Goal: Information Seeking & Learning: Learn about a topic

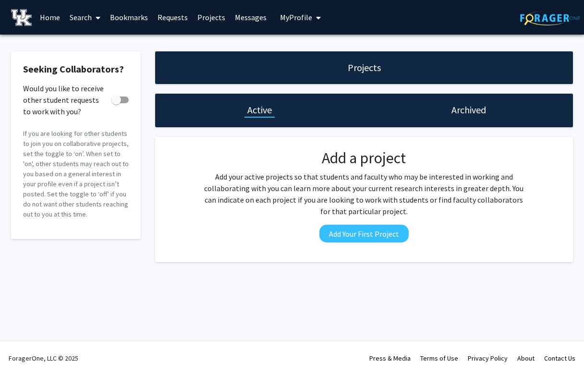
click at [85, 11] on link "Search" at bounding box center [85, 17] width 40 height 34
click at [79, 21] on link "Search" at bounding box center [85, 17] width 40 height 34
click at [47, 23] on link "Home" at bounding box center [50, 17] width 30 height 34
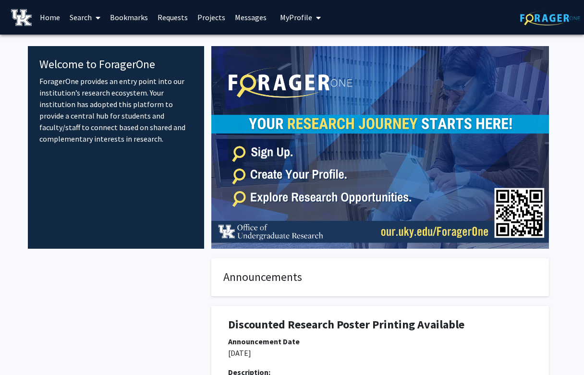
click at [89, 18] on link "Search" at bounding box center [85, 17] width 40 height 34
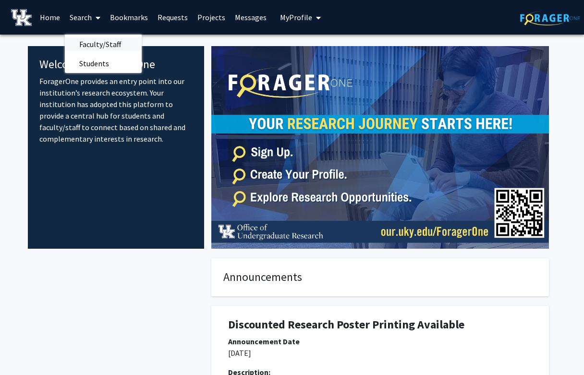
click at [103, 42] on span "Faculty/Staff" at bounding box center [100, 44] width 71 height 19
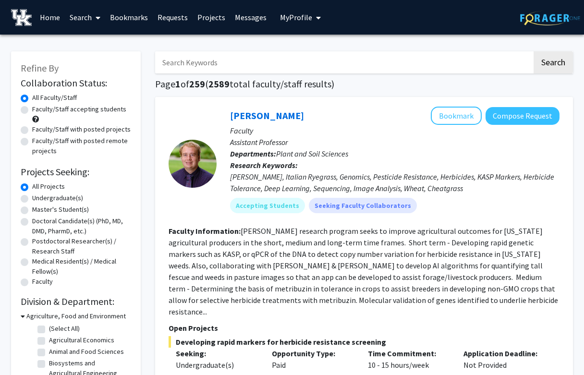
click at [228, 57] on input "Search Keywords" at bounding box center [343, 62] width 377 height 22
click at [534, 51] on button "Search" at bounding box center [553, 62] width 39 height 22
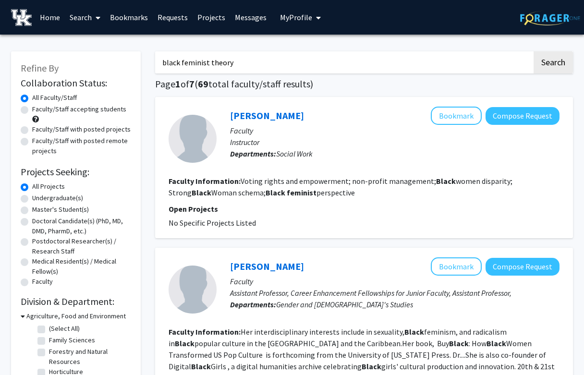
drag, startPoint x: 253, startPoint y: 61, endPoint x: 182, endPoint y: 62, distance: 71.1
click at [182, 62] on input "black feminist theory" at bounding box center [343, 62] width 377 height 22
type input "black visual culture"
click at [534, 51] on button "Search" at bounding box center [553, 62] width 39 height 22
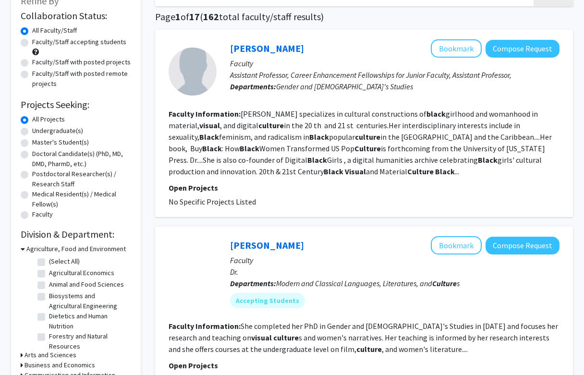
scroll to position [68, 0]
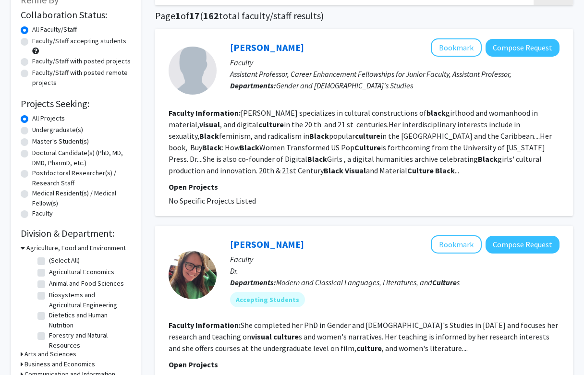
click at [309, 210] on div "[PERSON_NAME] Bookmark Compose Request Faculty Assistant Professor, Career Enha…" at bounding box center [364, 122] width 418 height 187
click at [305, 192] on p "Open Projects" at bounding box center [364, 187] width 391 height 12
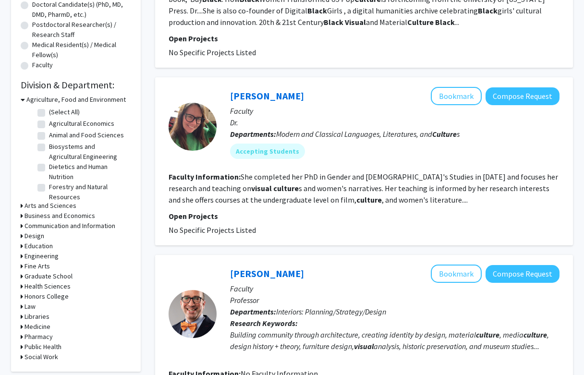
scroll to position [0, 0]
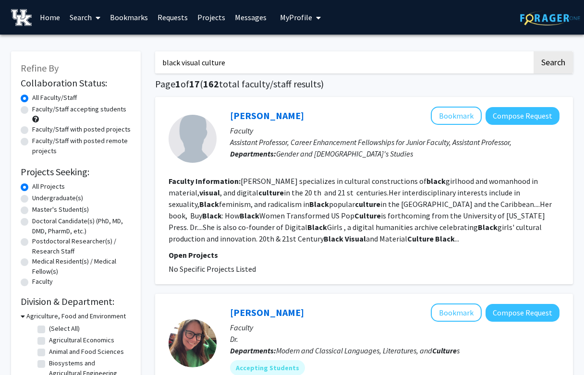
click at [519, 143] on p "Assistant Professor, Career Enhancement Fellowships for Junior Faculty, Assista…" at bounding box center [395, 142] width 330 height 12
click at [288, 199] on fg-read-more "[PERSON_NAME] specializes in cultural constructions of black girlhood and woman…" at bounding box center [360, 209] width 383 height 67
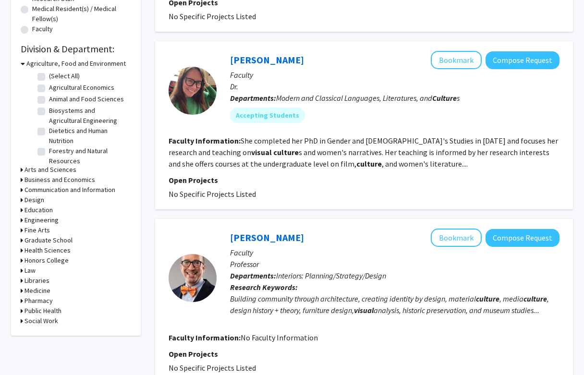
scroll to position [281, 0]
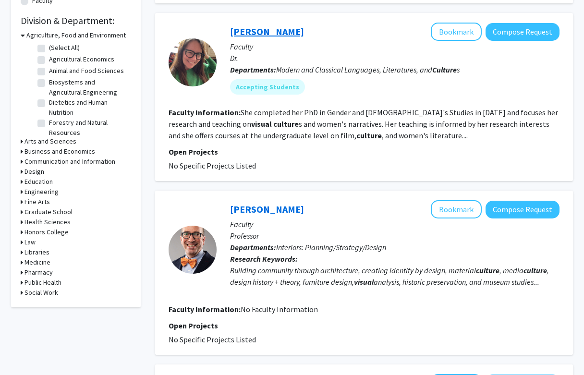
click at [258, 34] on link "[PERSON_NAME]" at bounding box center [267, 31] width 74 height 12
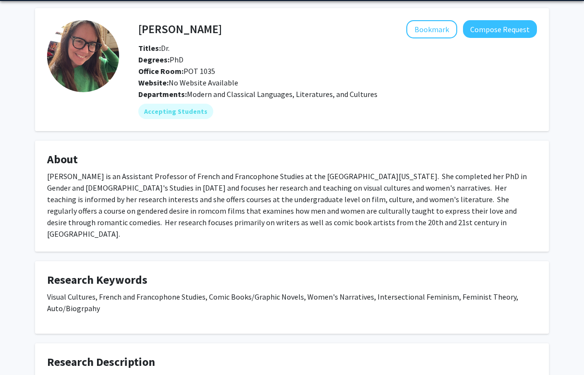
scroll to position [208, 0]
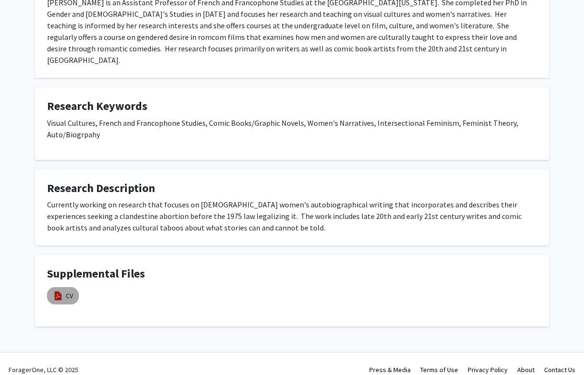
click at [61, 291] on img at bounding box center [58, 296] width 11 height 11
click at [71, 291] on link "CV" at bounding box center [69, 296] width 7 height 10
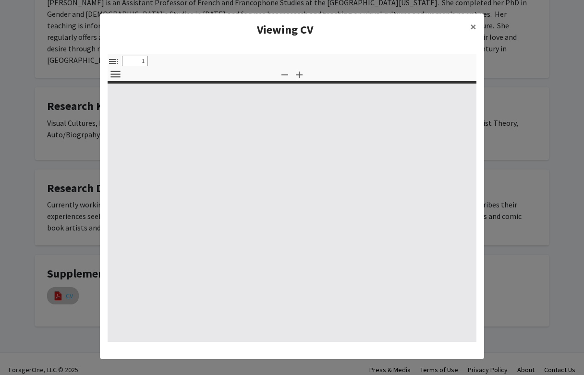
select select "custom"
type input "0"
select select "custom"
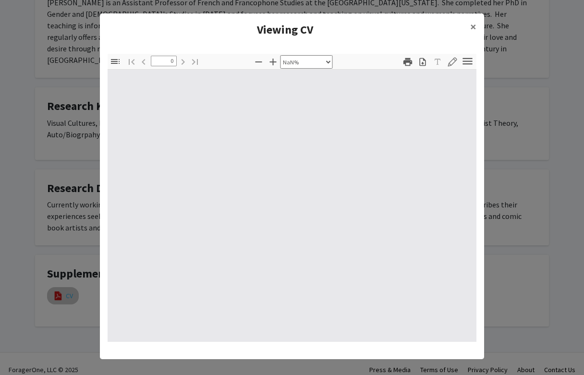
type input "1"
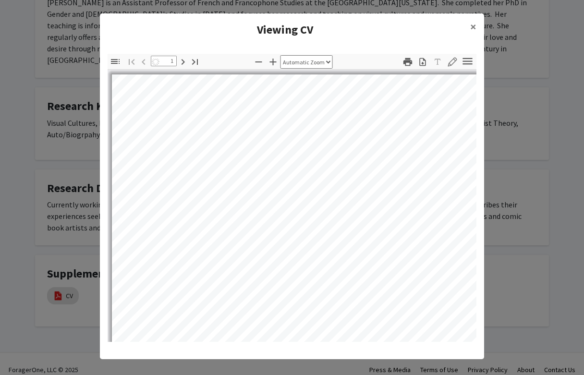
select select "auto"
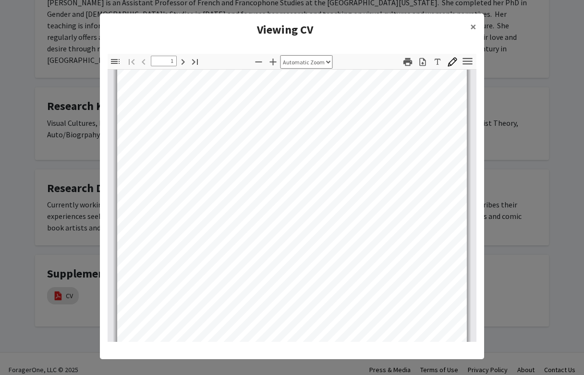
scroll to position [8, 0]
type input "5"
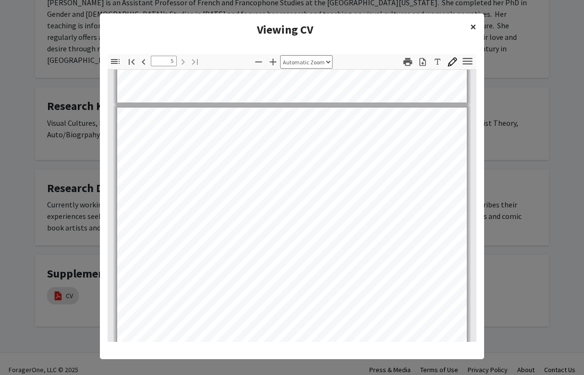
click at [469, 27] on button "×" at bounding box center [474, 26] width 22 height 27
